Goal: Complete application form

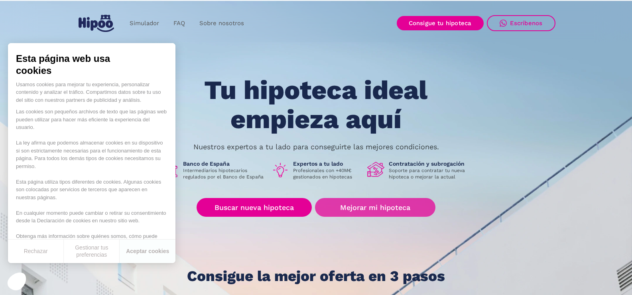
click at [375, 212] on link "Mejorar mi hipoteca" at bounding box center [375, 207] width 120 height 19
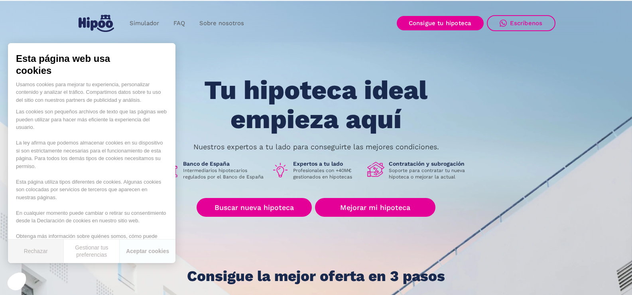
click at [44, 250] on button "Rechazar" at bounding box center [36, 251] width 56 height 24
